Goal: Information Seeking & Learning: Learn about a topic

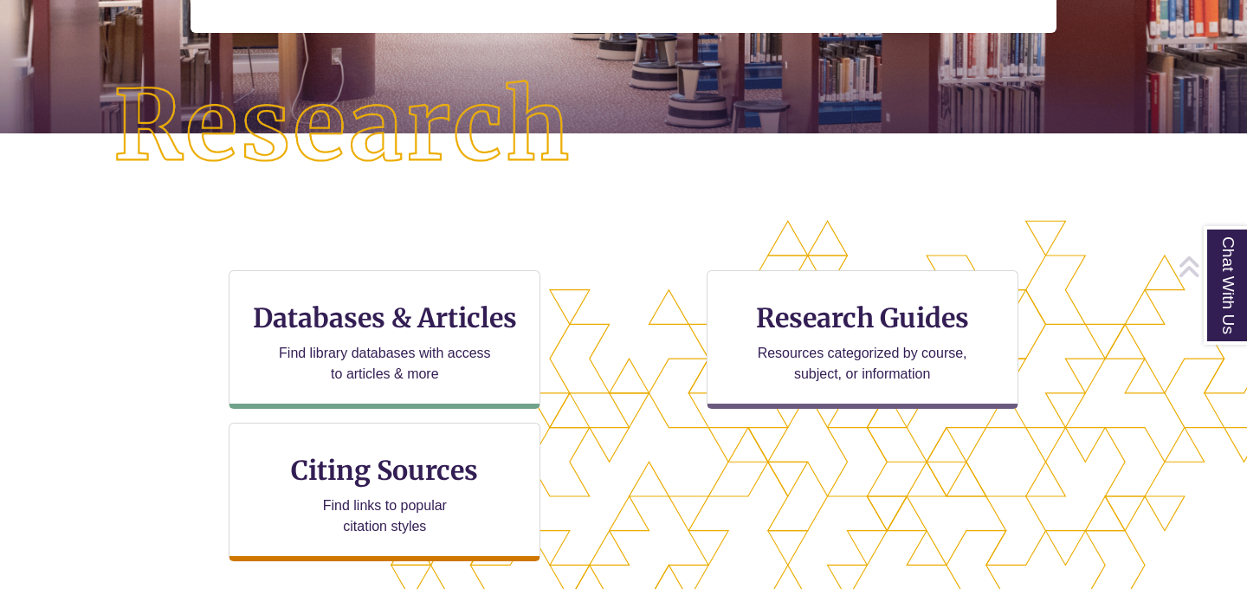
scroll to position [430, 0]
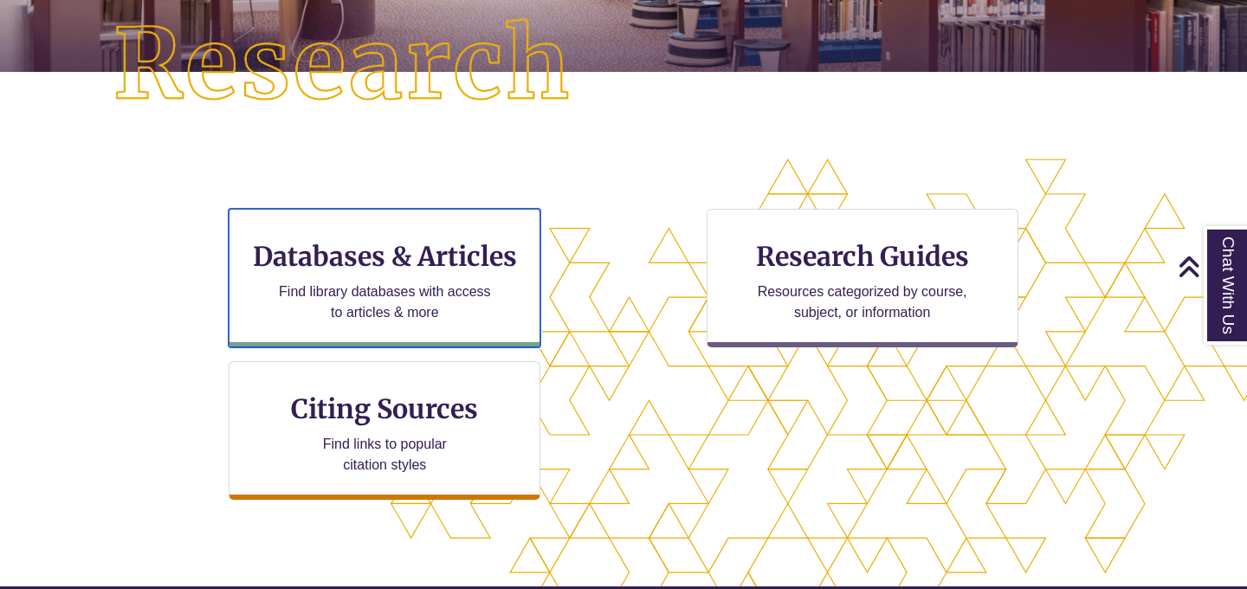
click at [312, 301] on p "Find library databases with access to articles & more" at bounding box center [385, 303] width 226 height 42
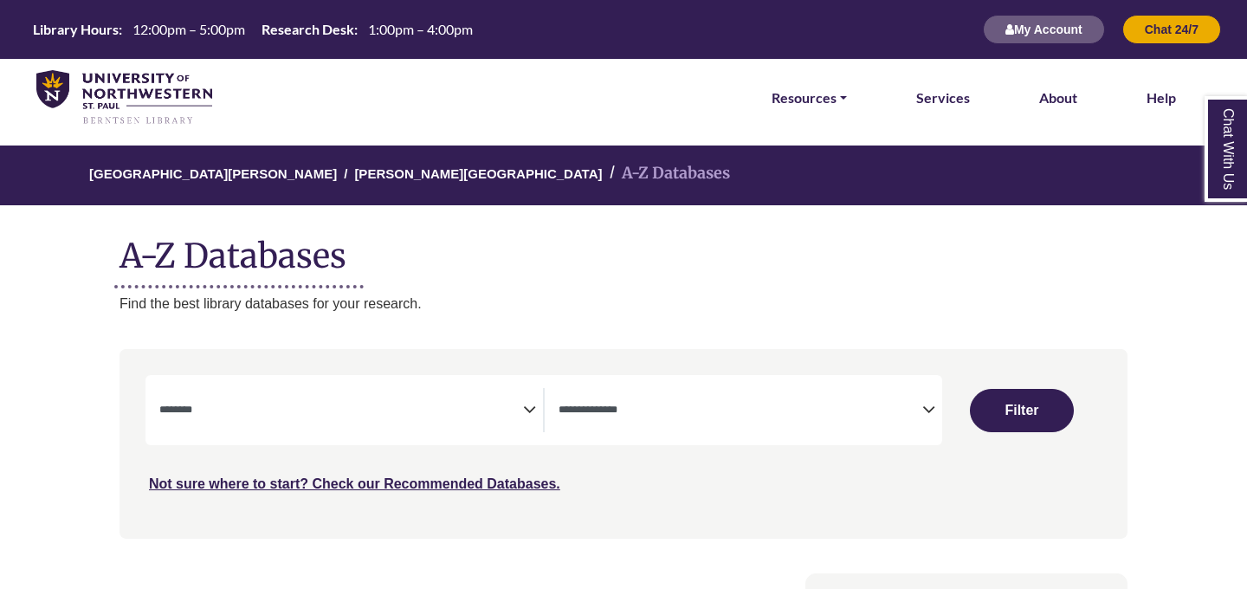
select select "Database Subject Filter"
select select "Database Types Filter"
select select "Database Subject Filter"
select select "Database Types Filter"
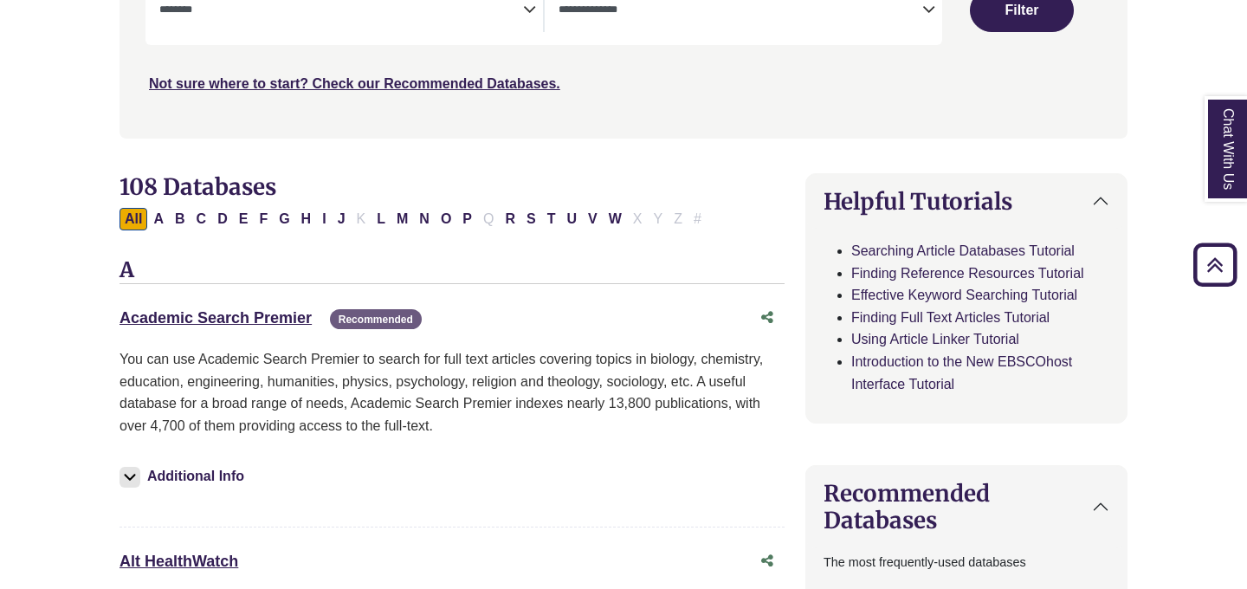
scroll to position [458, 0]
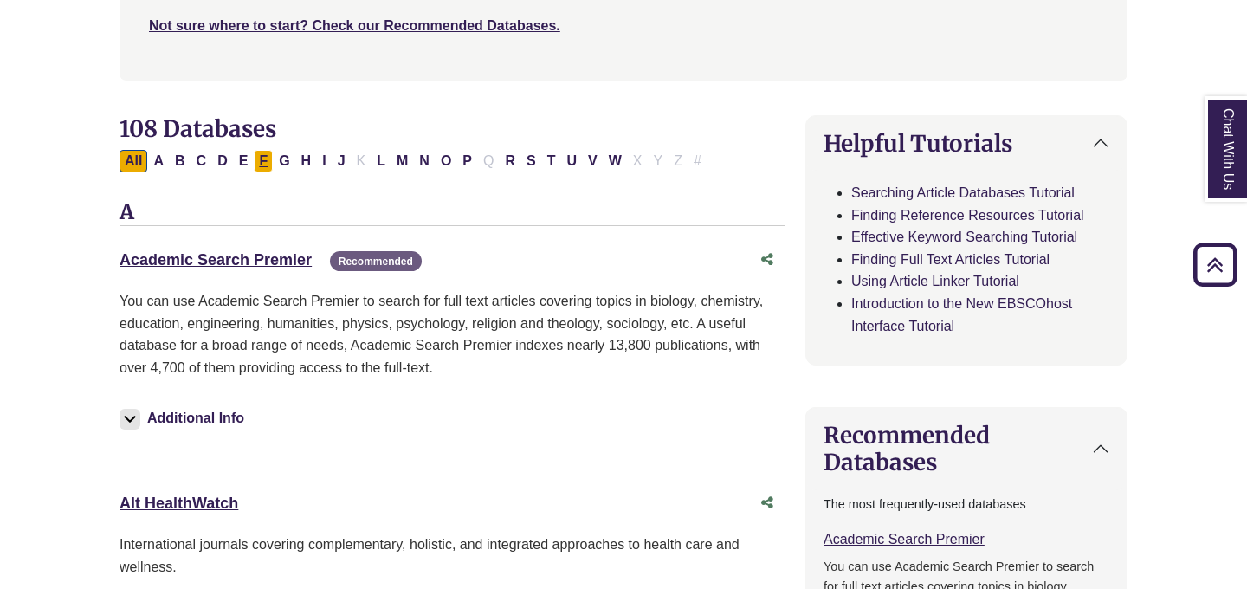
click at [266, 160] on button "F" at bounding box center [263, 161] width 19 height 23
select select "Database Subject Filter"
select select "Database Types Filter"
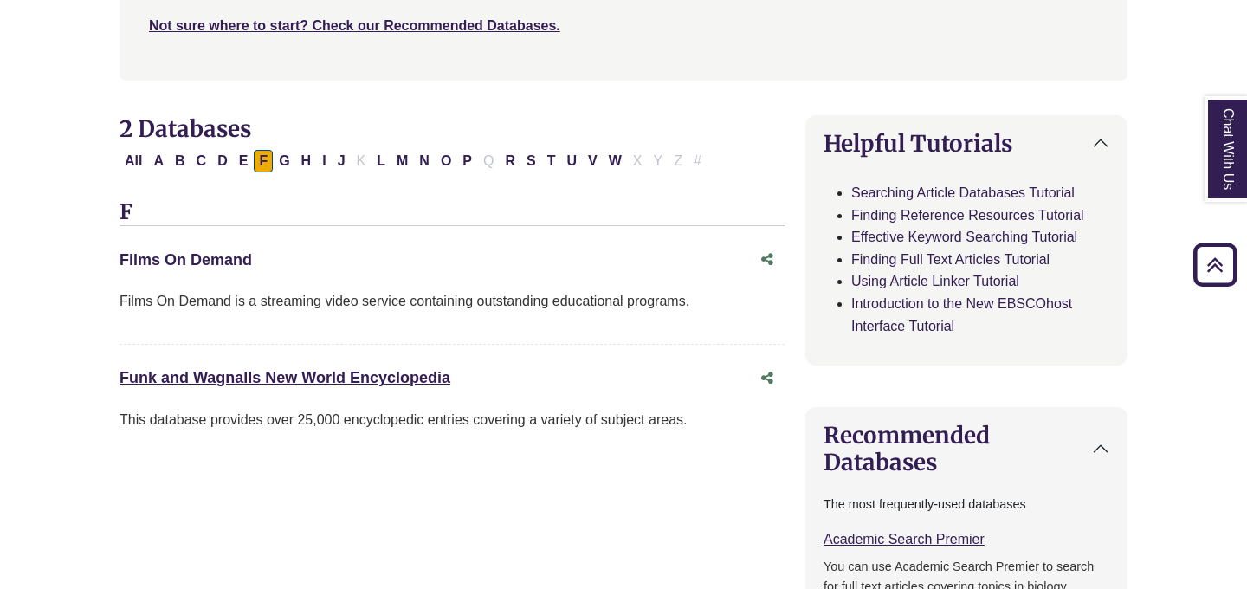
click at [182, 262] on link "Films On Demand This link opens in a new window" at bounding box center [186, 259] width 133 height 17
